Goal: Information Seeking & Learning: Learn about a topic

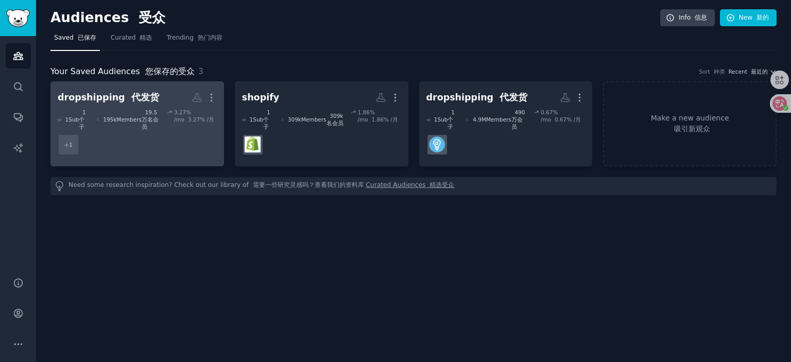
click at [159, 145] on dd "+ 1" at bounding box center [137, 144] width 159 height 29
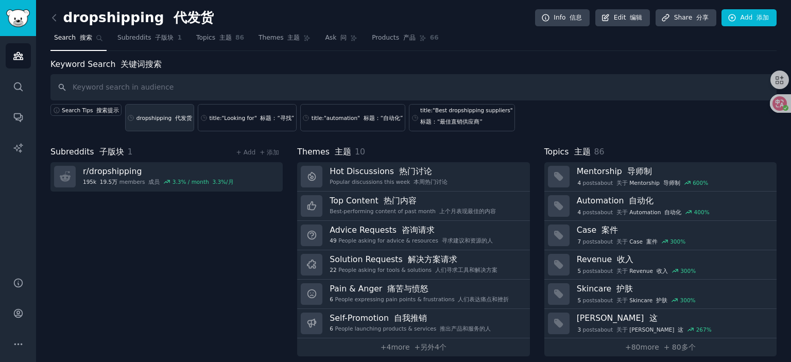
click at [162, 124] on link "dropshipping 代发货" at bounding box center [160, 117] width 70 height 27
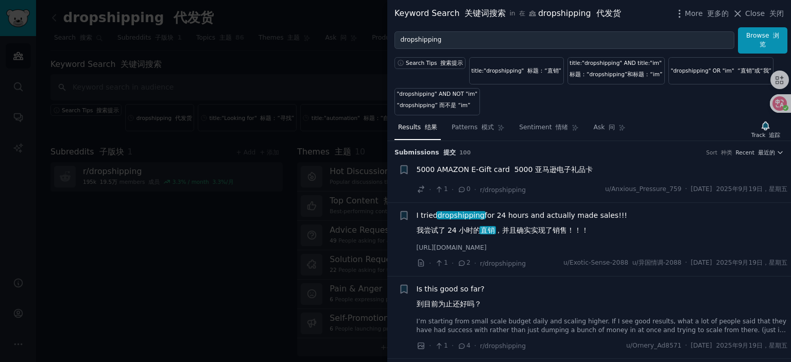
click at [532, 166] on font "5000 亚马逊电子礼品卡" at bounding box center [553, 169] width 78 height 8
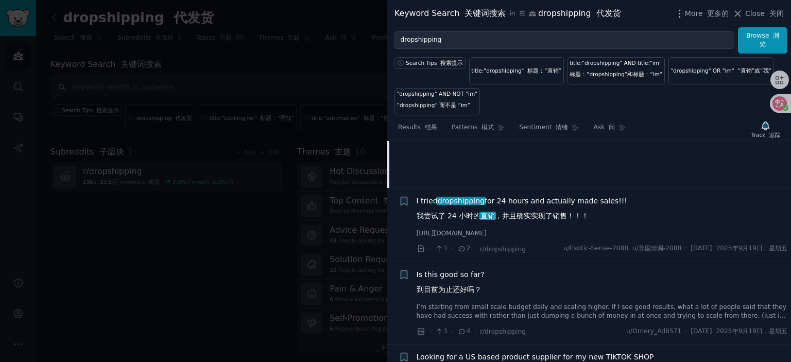
scroll to position [170, 0]
click at [541, 195] on span "I tried dropshipping for 24 hours and actually made sales!!! 我尝试了 24 小时的 直销 ，并且…" at bounding box center [522, 209] width 211 height 30
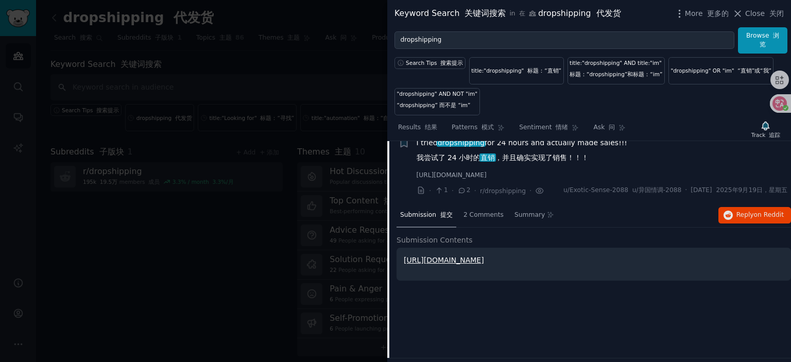
scroll to position [62, 0]
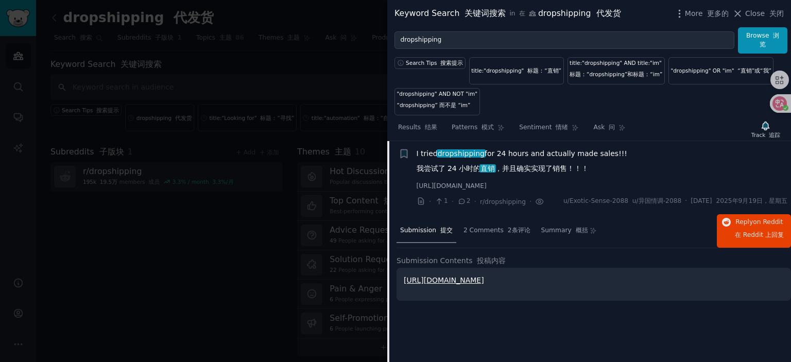
click at [433, 280] on link "[URL][DOMAIN_NAME]" at bounding box center [444, 280] width 80 height 8
click at [522, 149] on span "I tried dropshipping for 24 hours and actually made sales!!! 我尝试了 24 小时的 直销 ，并且…" at bounding box center [522, 163] width 211 height 30
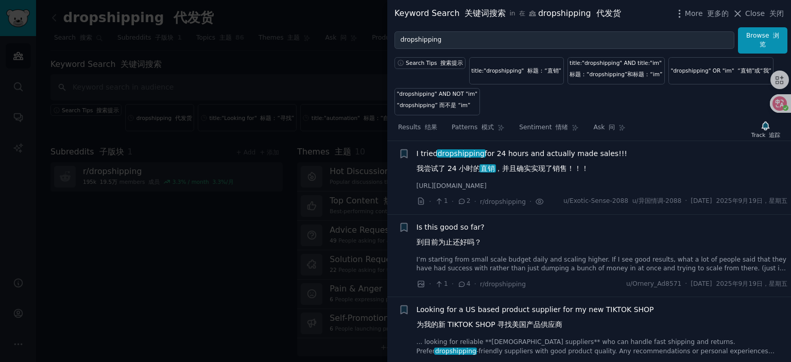
click at [458, 226] on span "Is this good so far? 到目前为止还好吗？" at bounding box center [451, 237] width 68 height 30
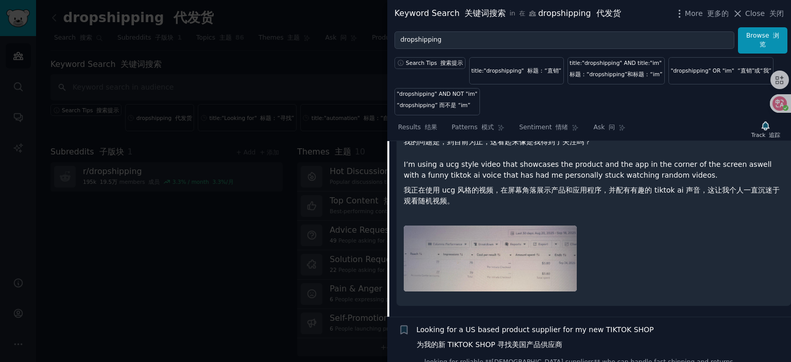
scroll to position [495, 0]
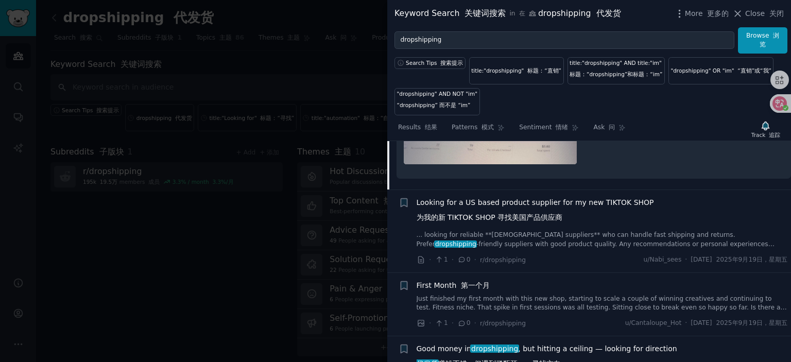
click at [517, 205] on span "Looking for a US based product supplier for my new TIKTOK SHOP 为我的新 TIKTOK SHOP…" at bounding box center [535, 212] width 237 height 30
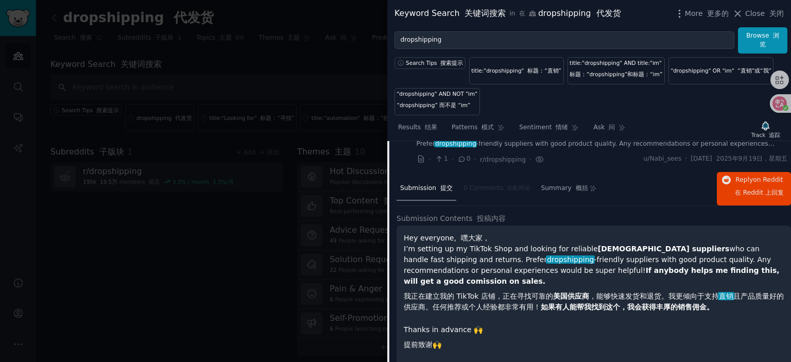
scroll to position [166, 0]
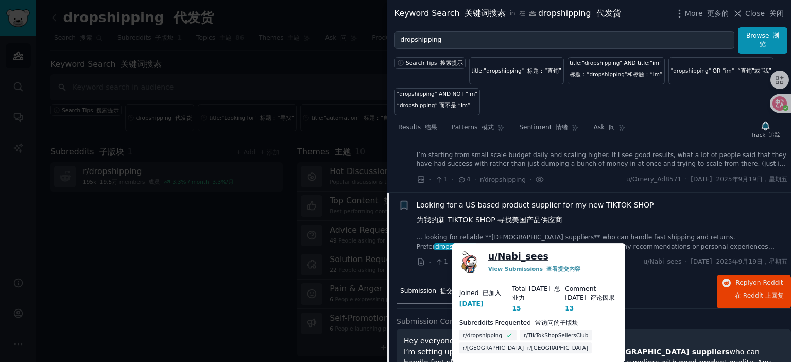
click at [514, 257] on link "u/ Nabi_sees" at bounding box center [518, 256] width 60 height 13
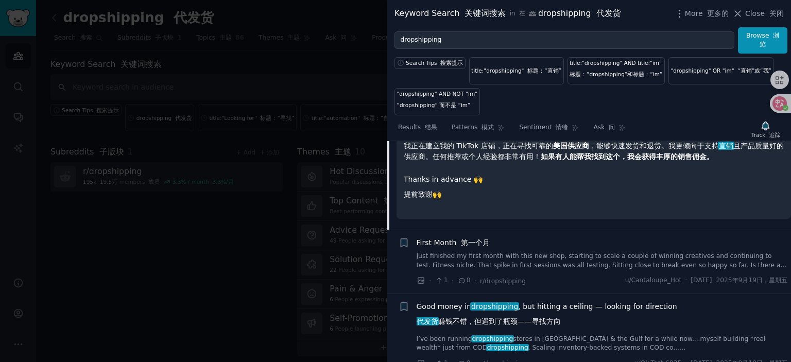
scroll to position [475, 0]
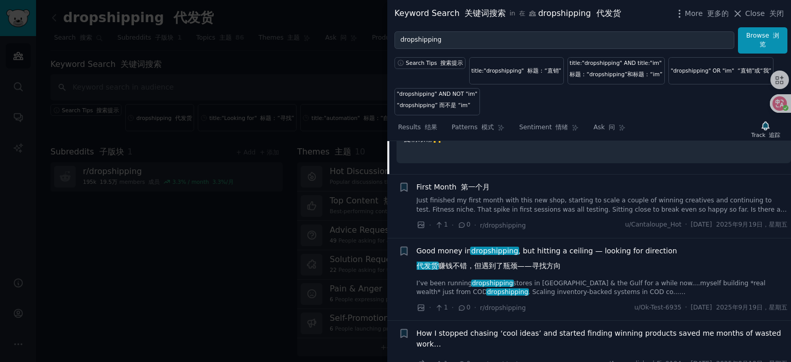
click at [454, 182] on span "First Month 第一个月" at bounding box center [454, 187] width 74 height 11
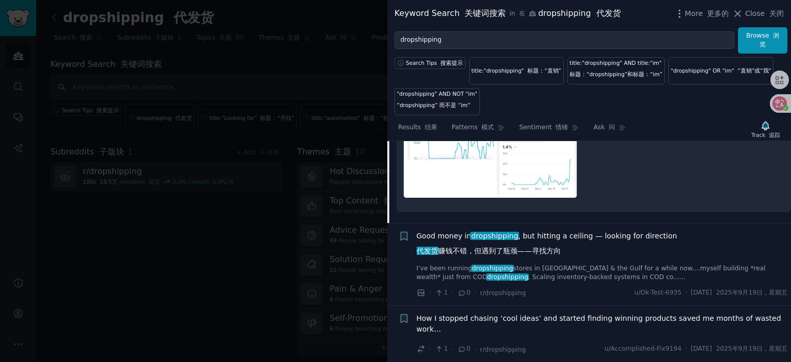
scroll to position [815, 0]
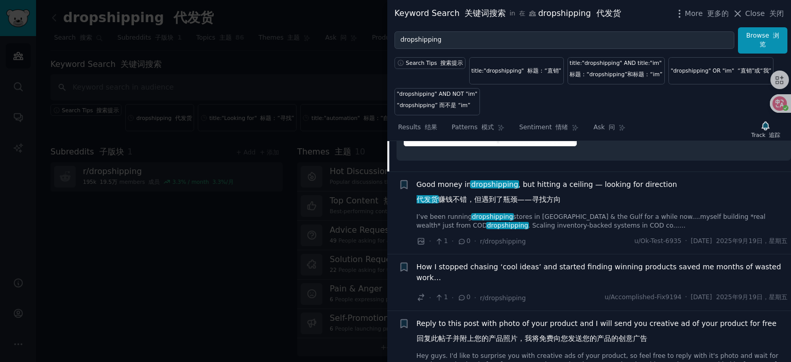
click at [558, 179] on span "Good money in dropshipping , but hitting a ceiling — looking for direction 代发货 …" at bounding box center [547, 194] width 261 height 30
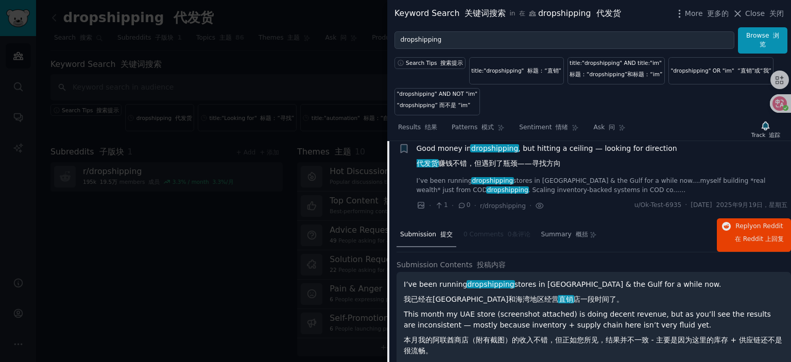
scroll to position [364, 0]
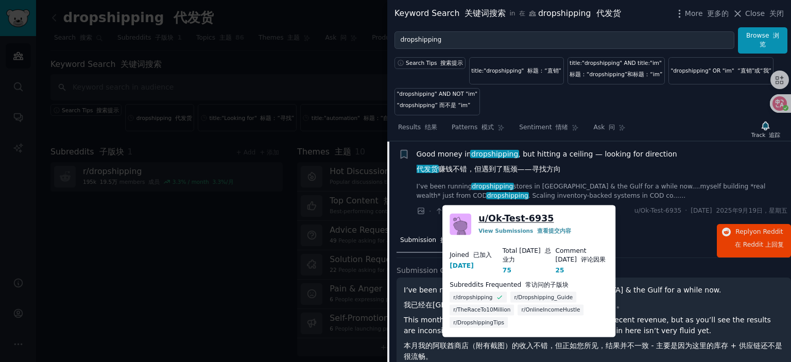
click at [529, 216] on link "u/ Ok-Test-6935" at bounding box center [515, 218] width 75 height 13
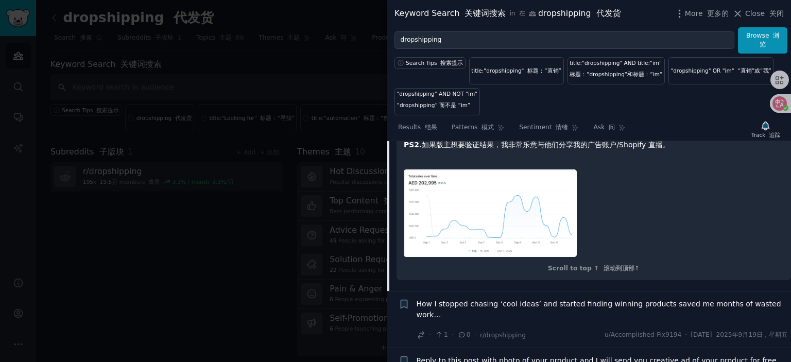
scroll to position [1033, 0]
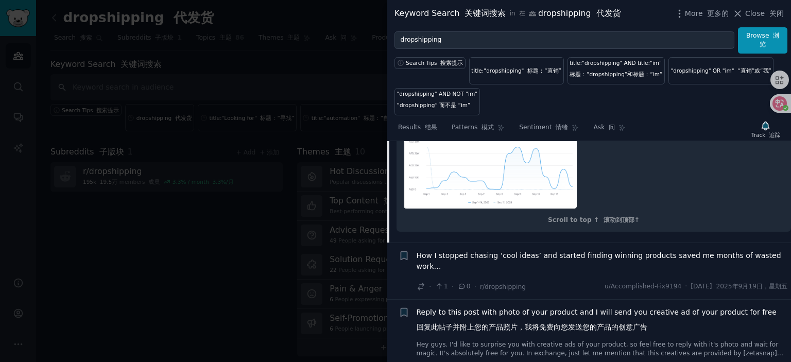
click at [494, 252] on span "How I stopped chasing ‘cool ideas’ and started finding winning products saved m…" at bounding box center [602, 261] width 371 height 22
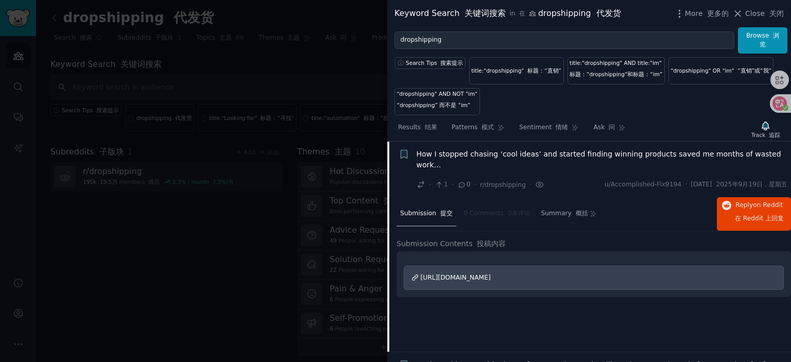
scroll to position [601, 0]
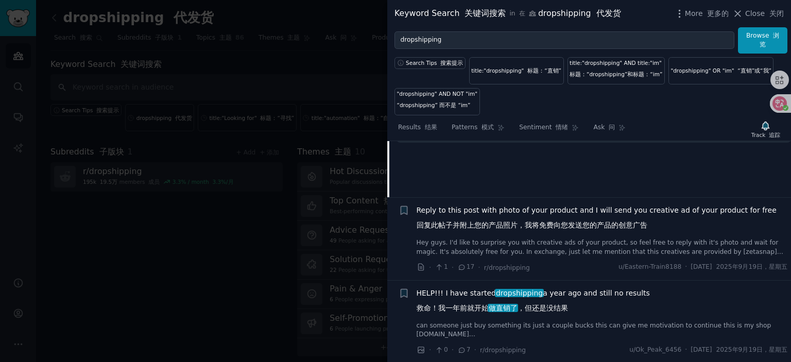
click at [463, 296] on span "HELP!!! I have started dropshipping a year ago and still no results 救命！我一年前就开始 …" at bounding box center [533, 303] width 233 height 30
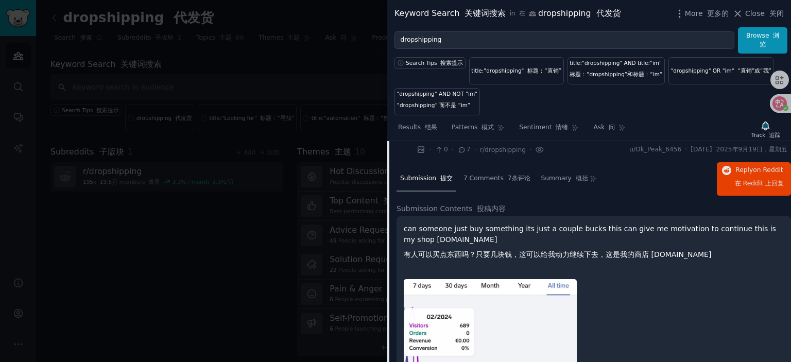
scroll to position [645, 0]
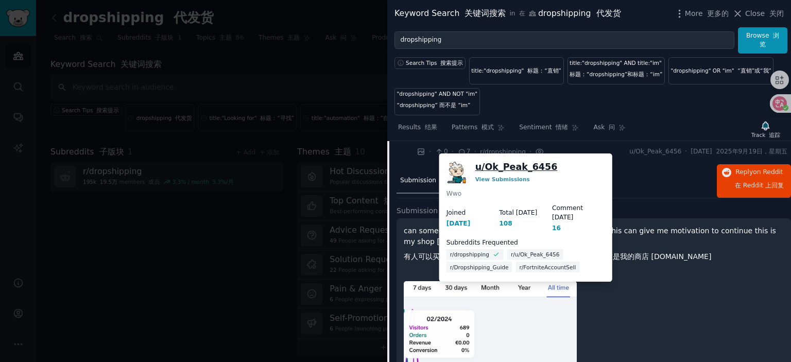
click at [527, 163] on link "u/ Ok_Peak_6456" at bounding box center [516, 167] width 82 height 13
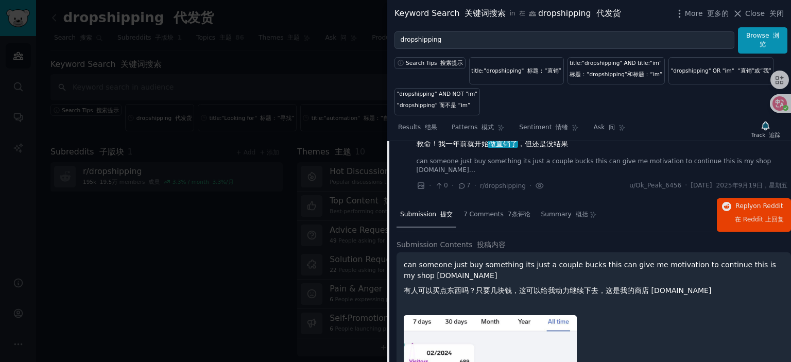
scroll to position [593, 0]
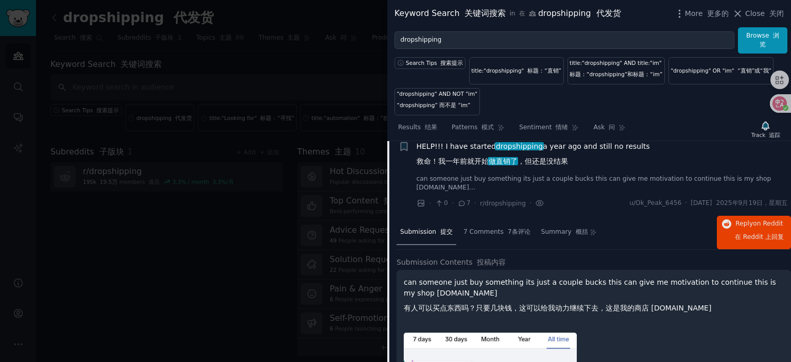
click at [468, 148] on span "HELP!!! I have started dropshipping a year ago and still no results 救命！我一年前就开始 …" at bounding box center [533, 156] width 233 height 30
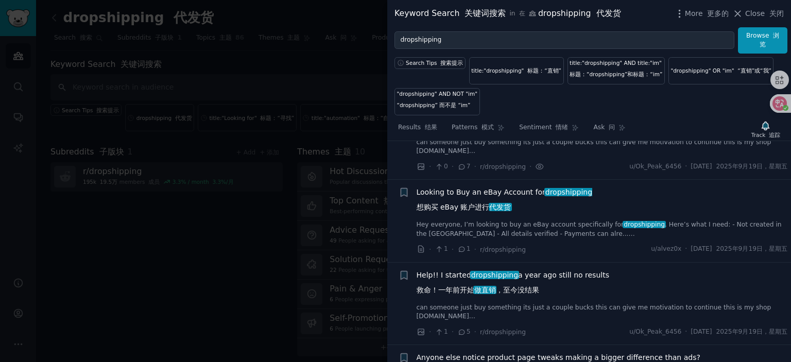
scroll to position [645, 0]
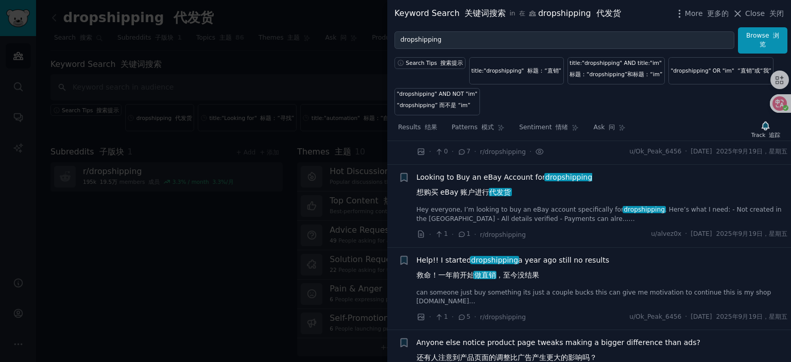
click at [476, 183] on span "Looking to Buy an eBay Account for dropshipping 想购买 eBay 账户进行 代发货" at bounding box center [505, 187] width 176 height 30
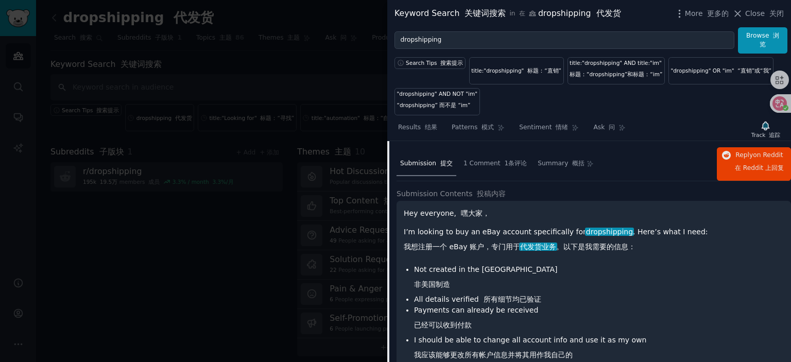
scroll to position [727, 0]
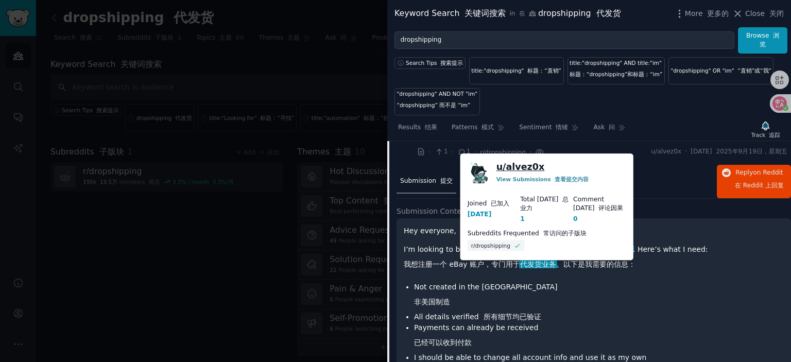
click at [521, 170] on link "u/ alvez0x" at bounding box center [520, 167] width 48 height 13
